Goal: Navigation & Orientation: Find specific page/section

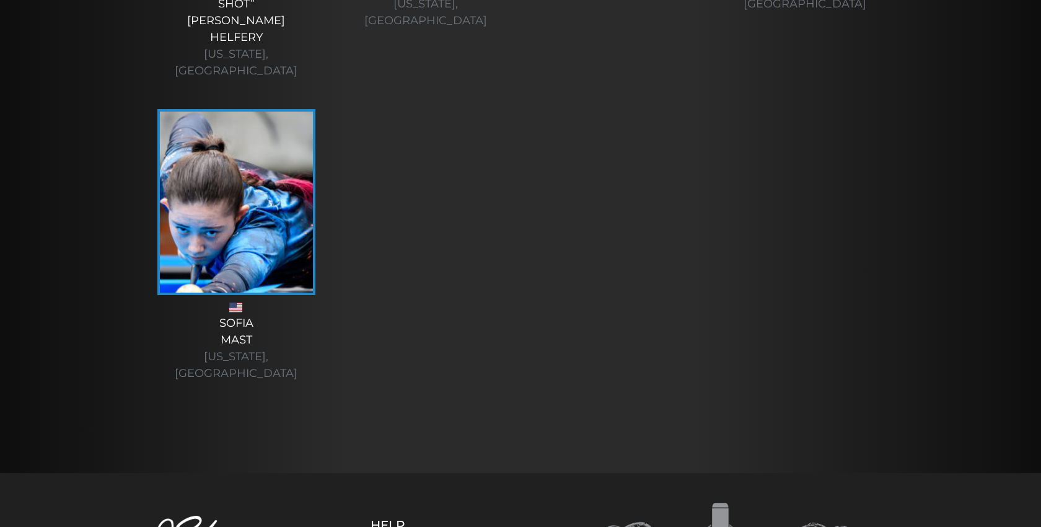
scroll to position [4620, 0]
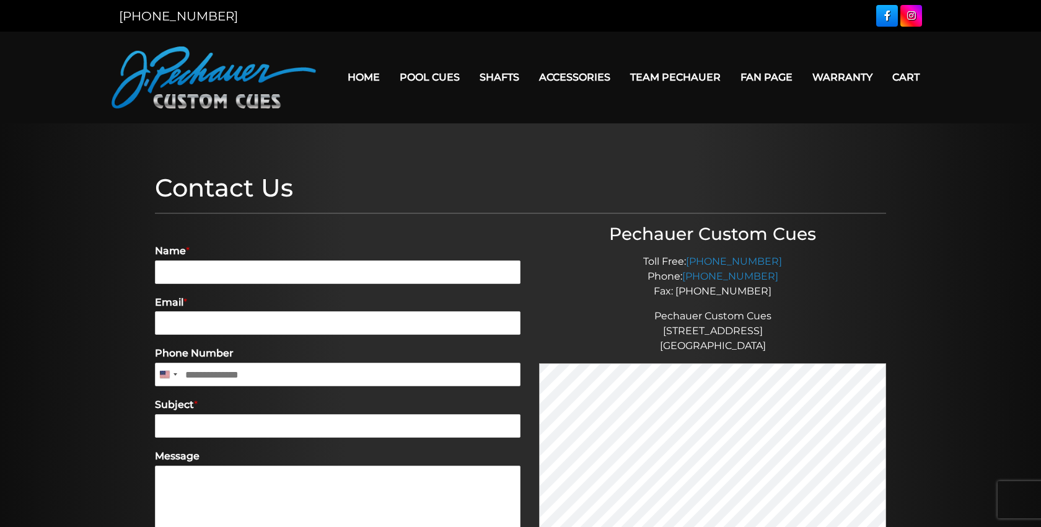
click at [375, 72] on link "Home" at bounding box center [364, 77] width 52 height 32
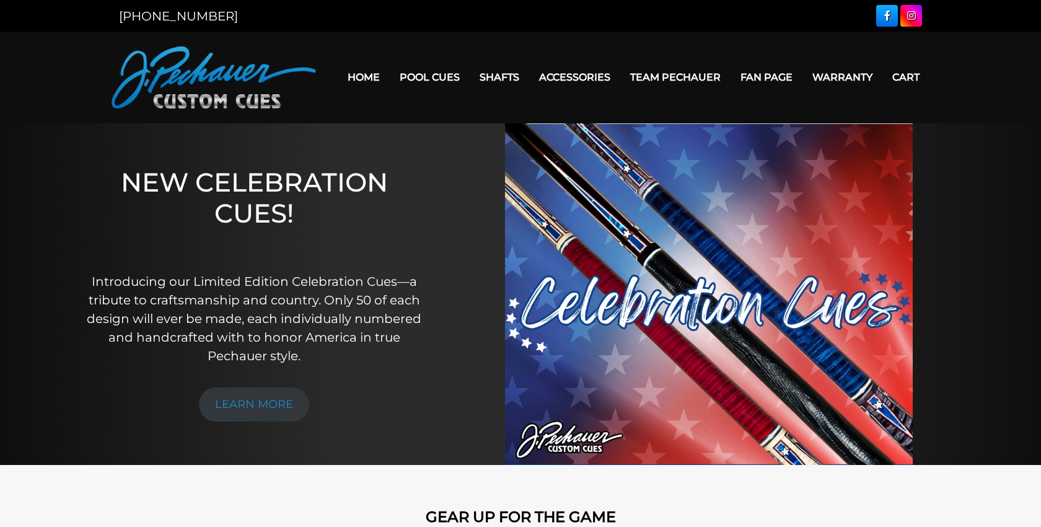
click at [566, 306] on img at bounding box center [709, 294] width 408 height 342
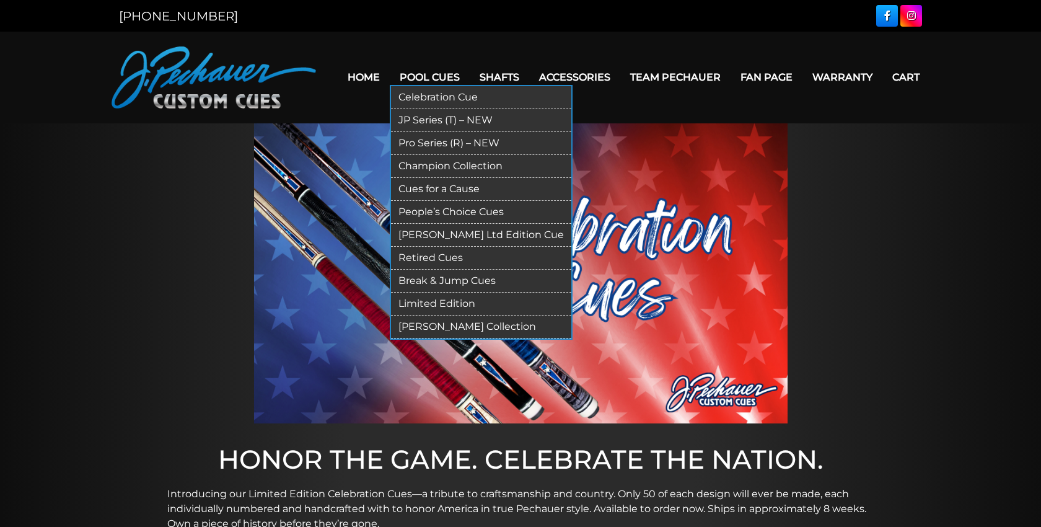
click at [454, 280] on link "Break & Jump Cues" at bounding box center [481, 281] width 180 height 23
